Goal: Information Seeking & Learning: Learn about a topic

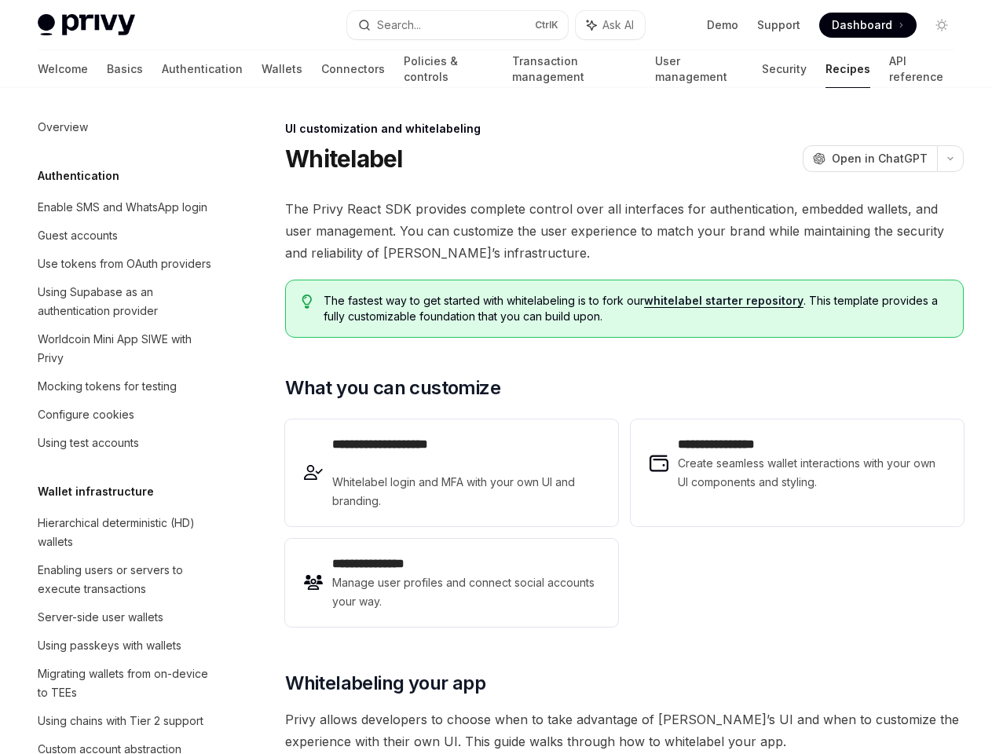
click at [457, 25] on button "Search... Ctrl K" at bounding box center [457, 25] width 220 height 28
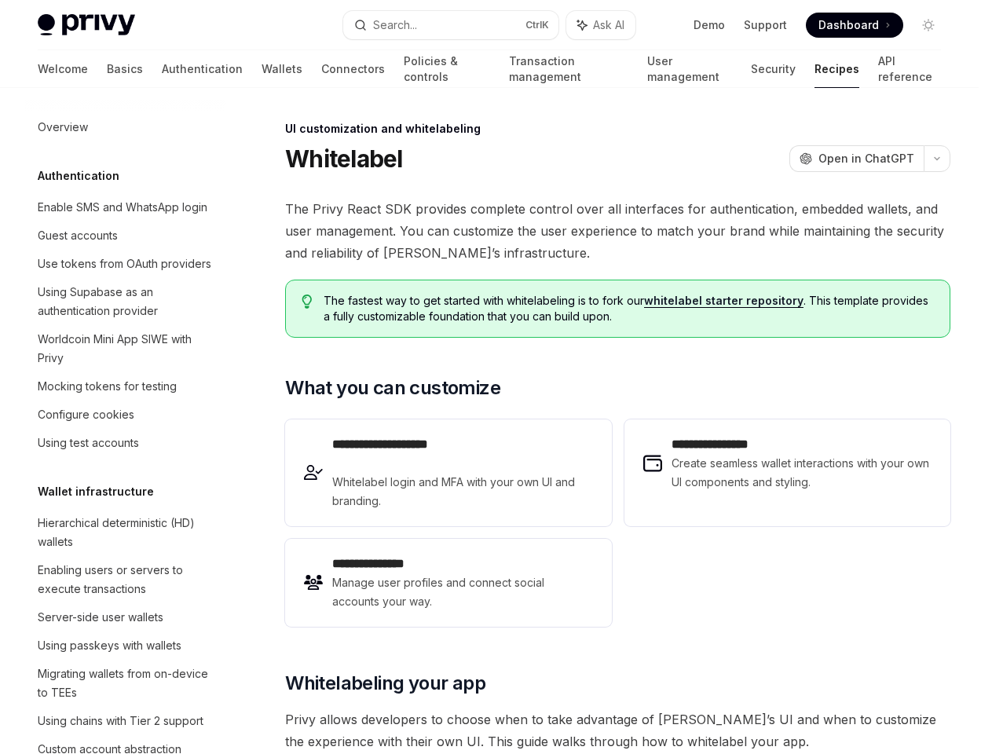
click at [610, 25] on div at bounding box center [496, 377] width 992 height 754
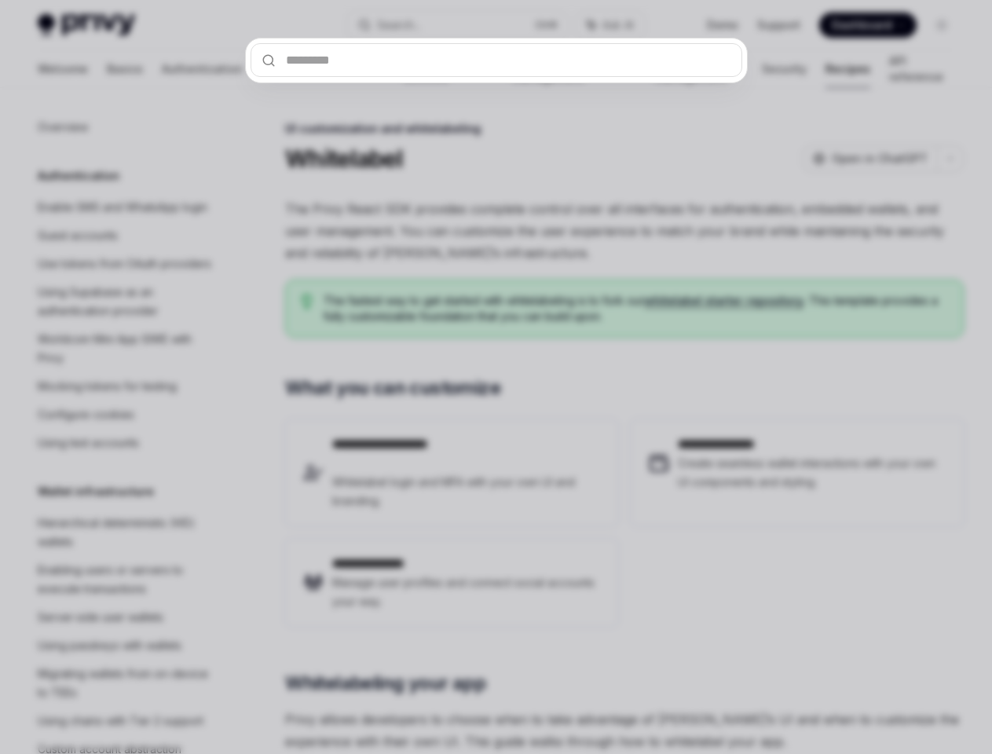
click at [942, 25] on div at bounding box center [496, 377] width 992 height 754
click at [593, 159] on div at bounding box center [496, 377] width 992 height 754
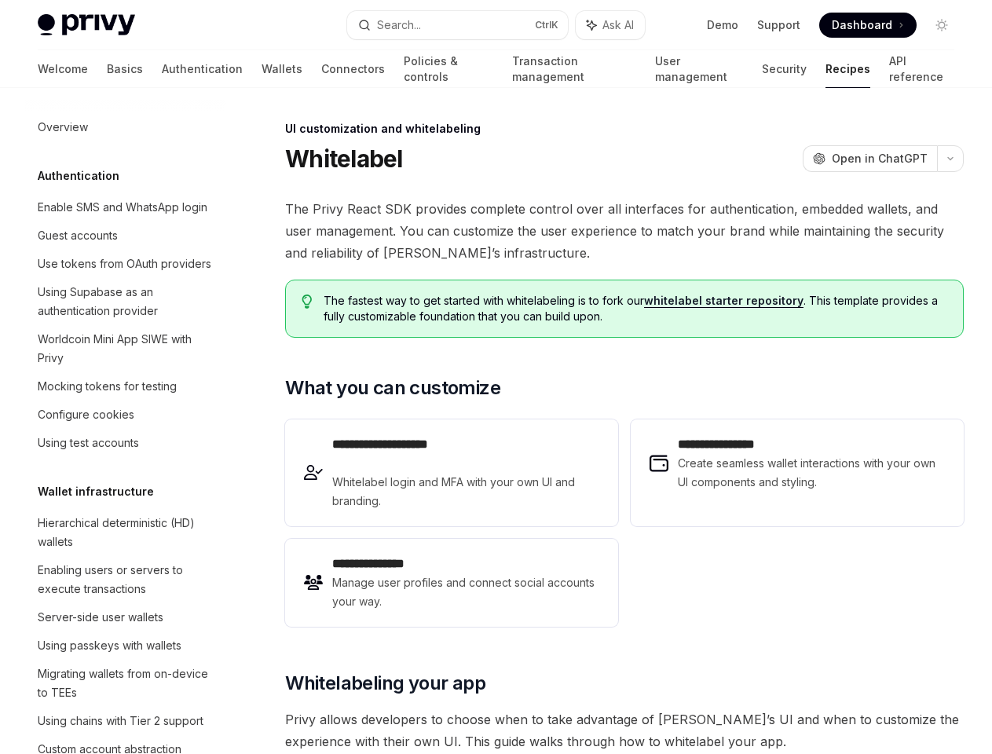
click at [392, 426] on div at bounding box center [496, 377] width 992 height 754
click at [385, 696] on span "Whitelabeling your app" at bounding box center [385, 683] width 200 height 25
